Goal: Task Accomplishment & Management: Use online tool/utility

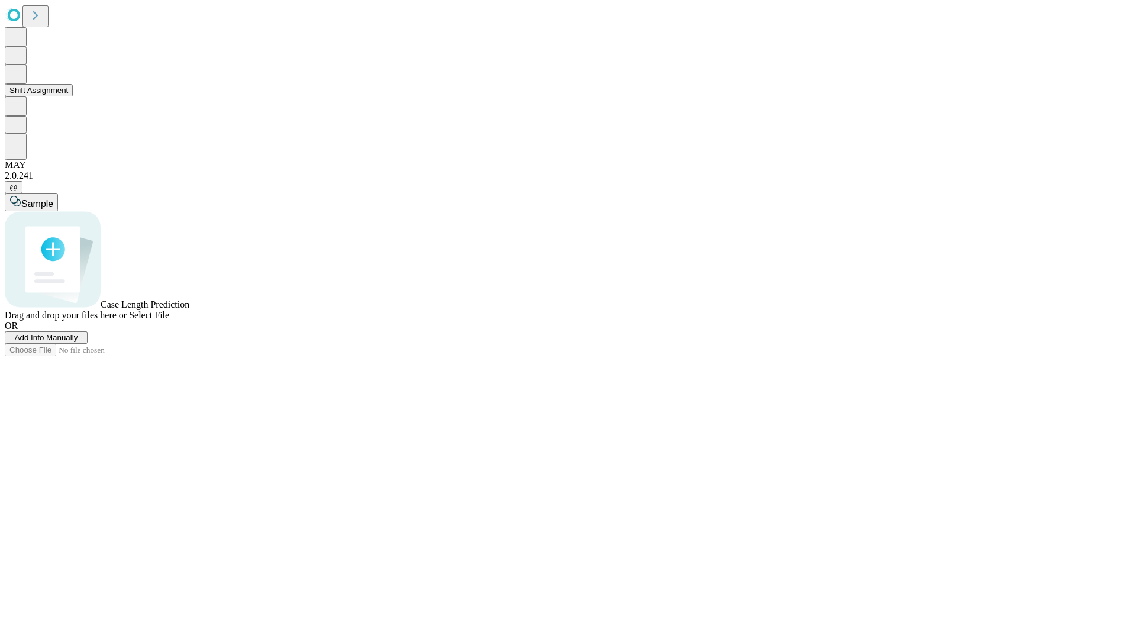
click at [73, 96] on button "Shift Assignment" at bounding box center [39, 90] width 68 height 12
